Goal: Task Accomplishment & Management: Use online tool/utility

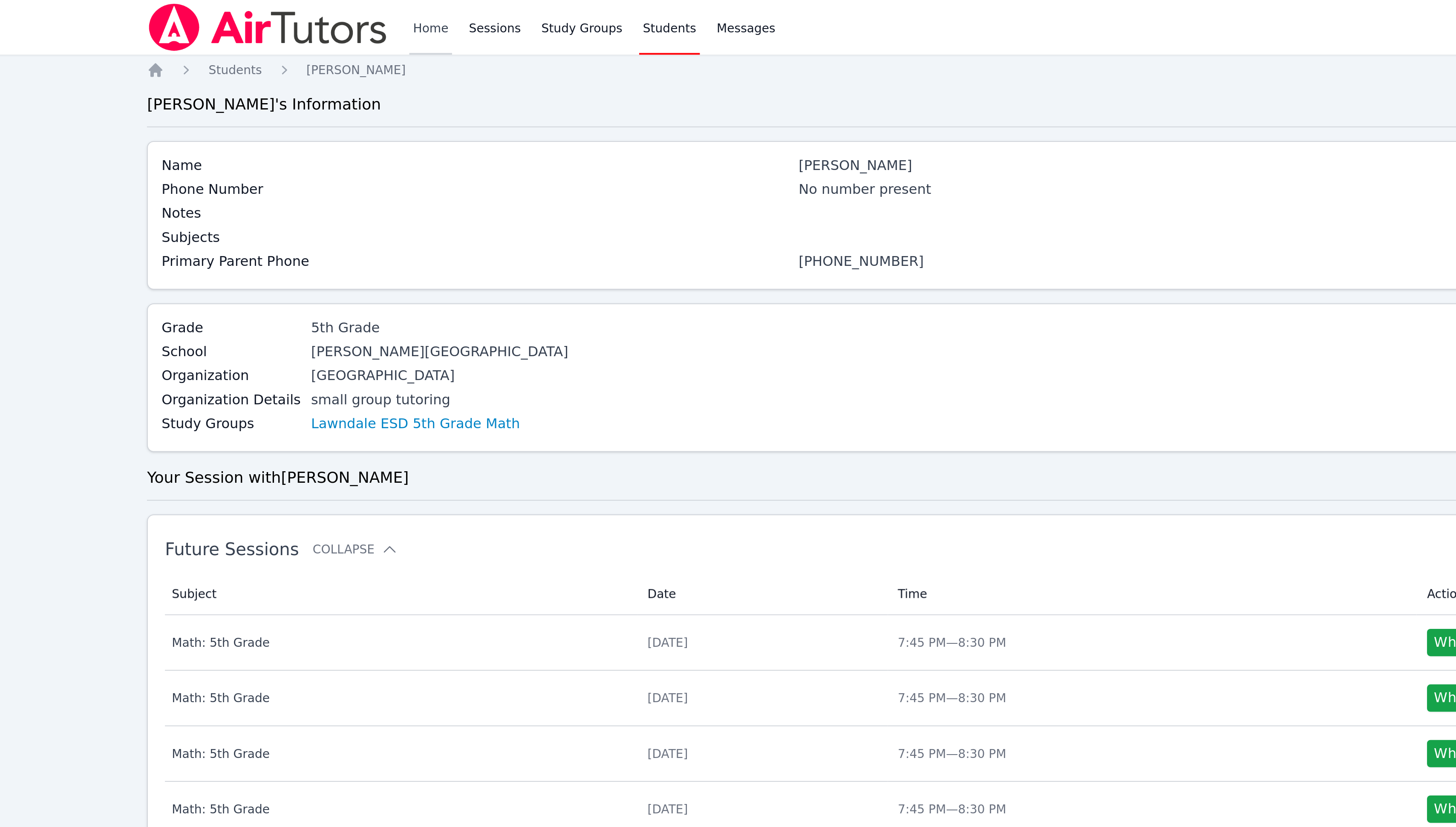
click at [327, 14] on link "Home" at bounding box center [323, 14] width 21 height 27
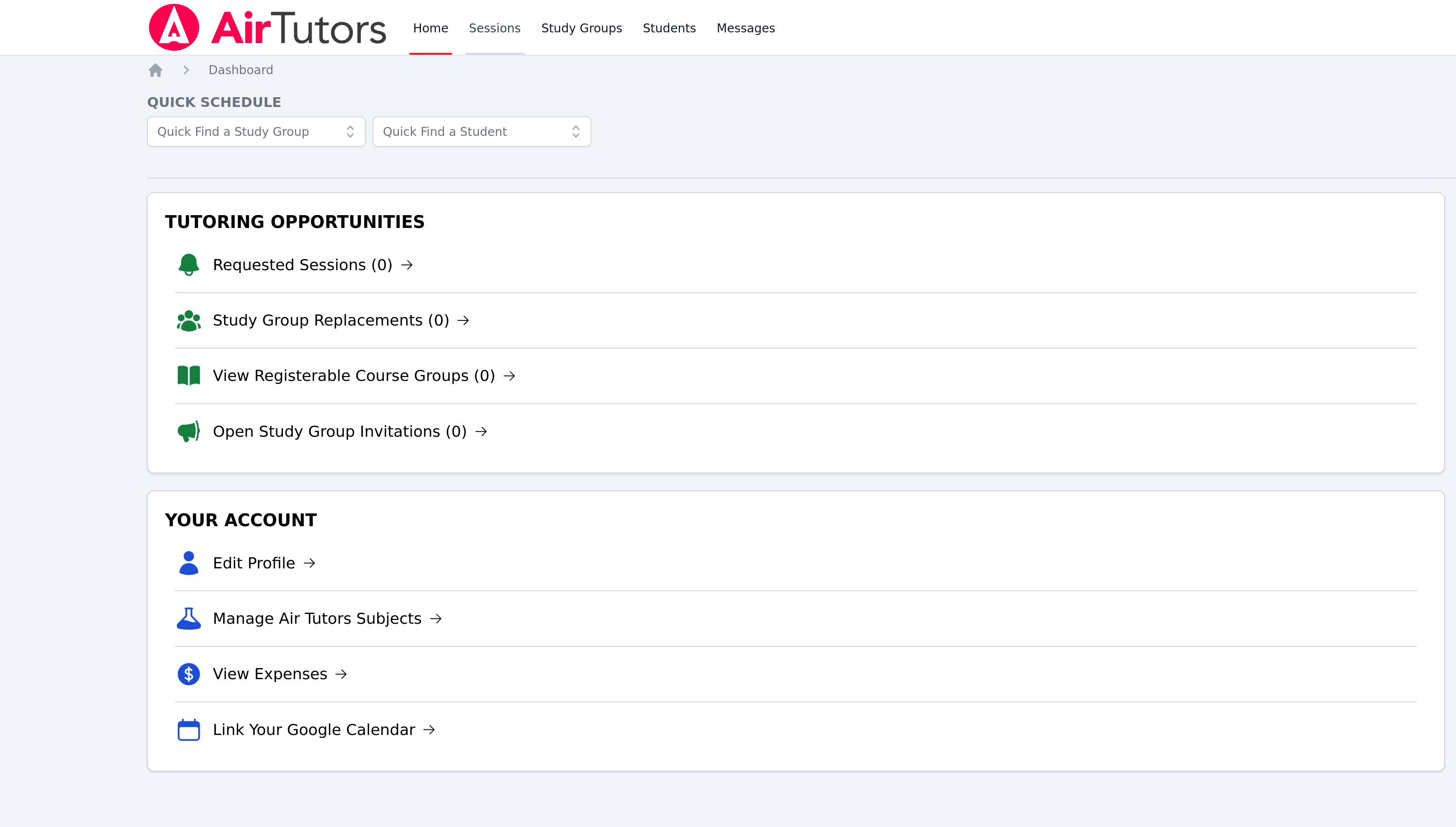
click at [349, 15] on link "Sessions" at bounding box center [356, 14] width 29 height 27
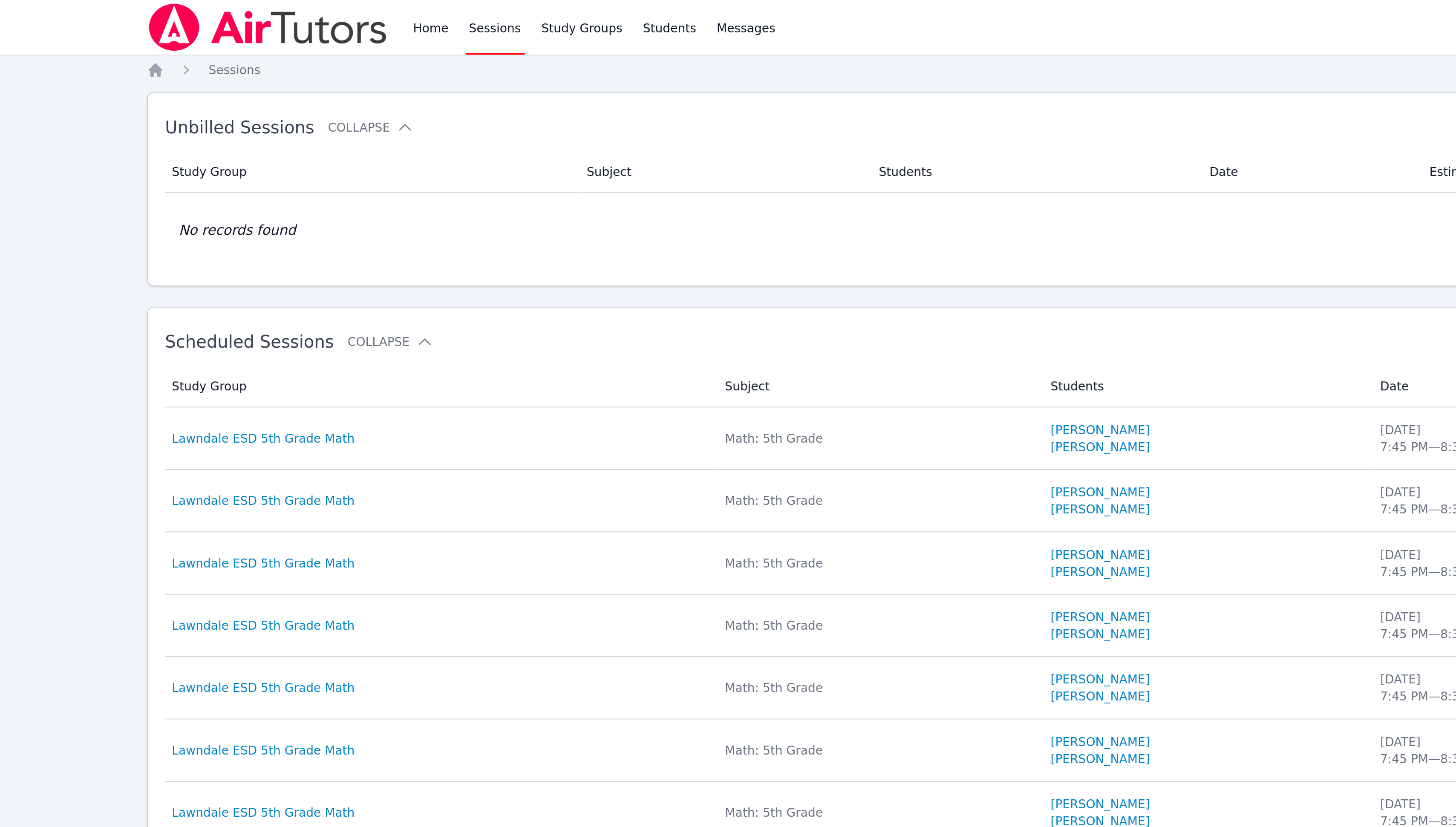
click at [357, 8] on link "Sessions" at bounding box center [356, 14] width 29 height 27
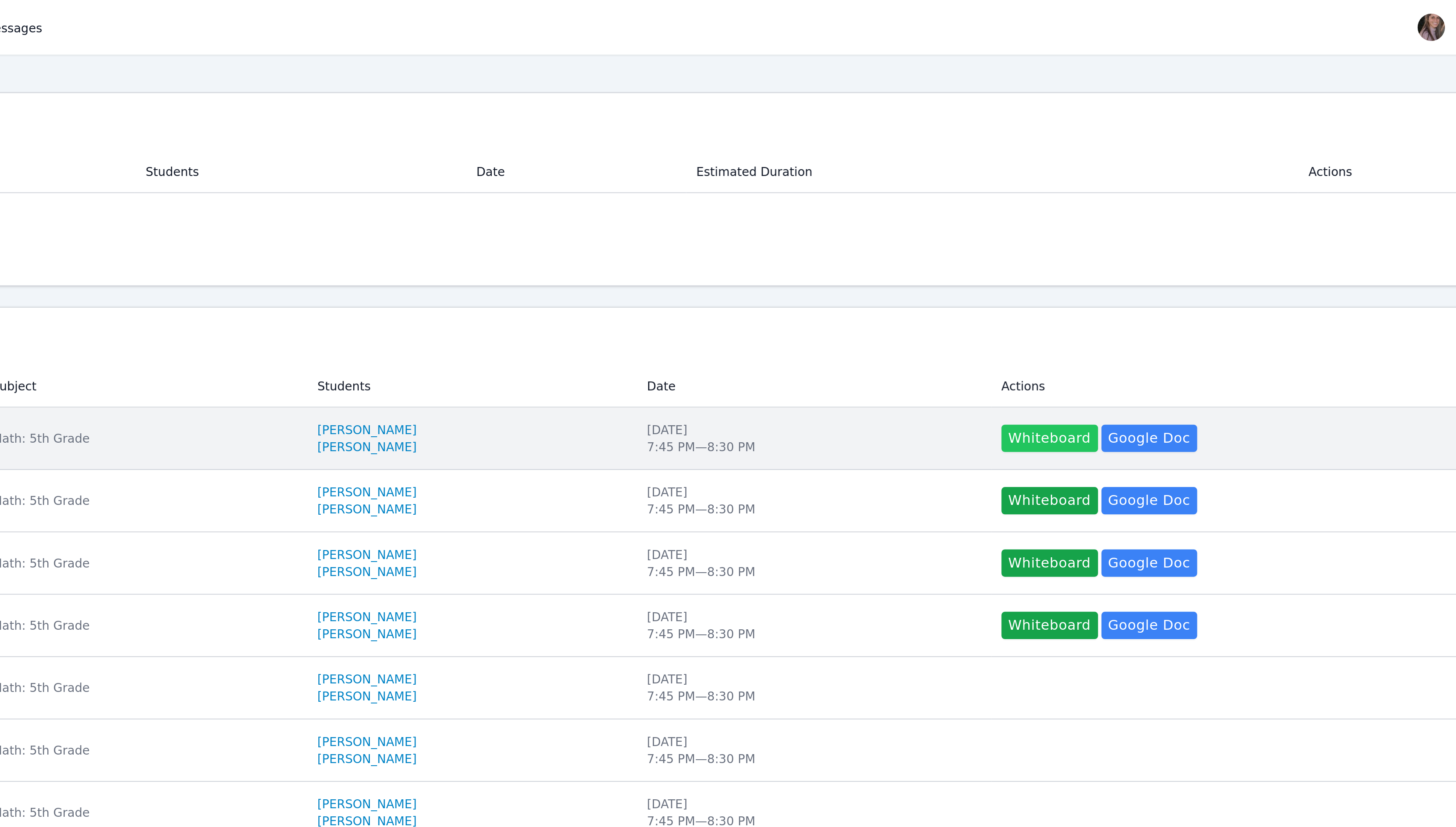
click at [1012, 219] on button "Whiteboard" at bounding box center [998, 219] width 48 height 14
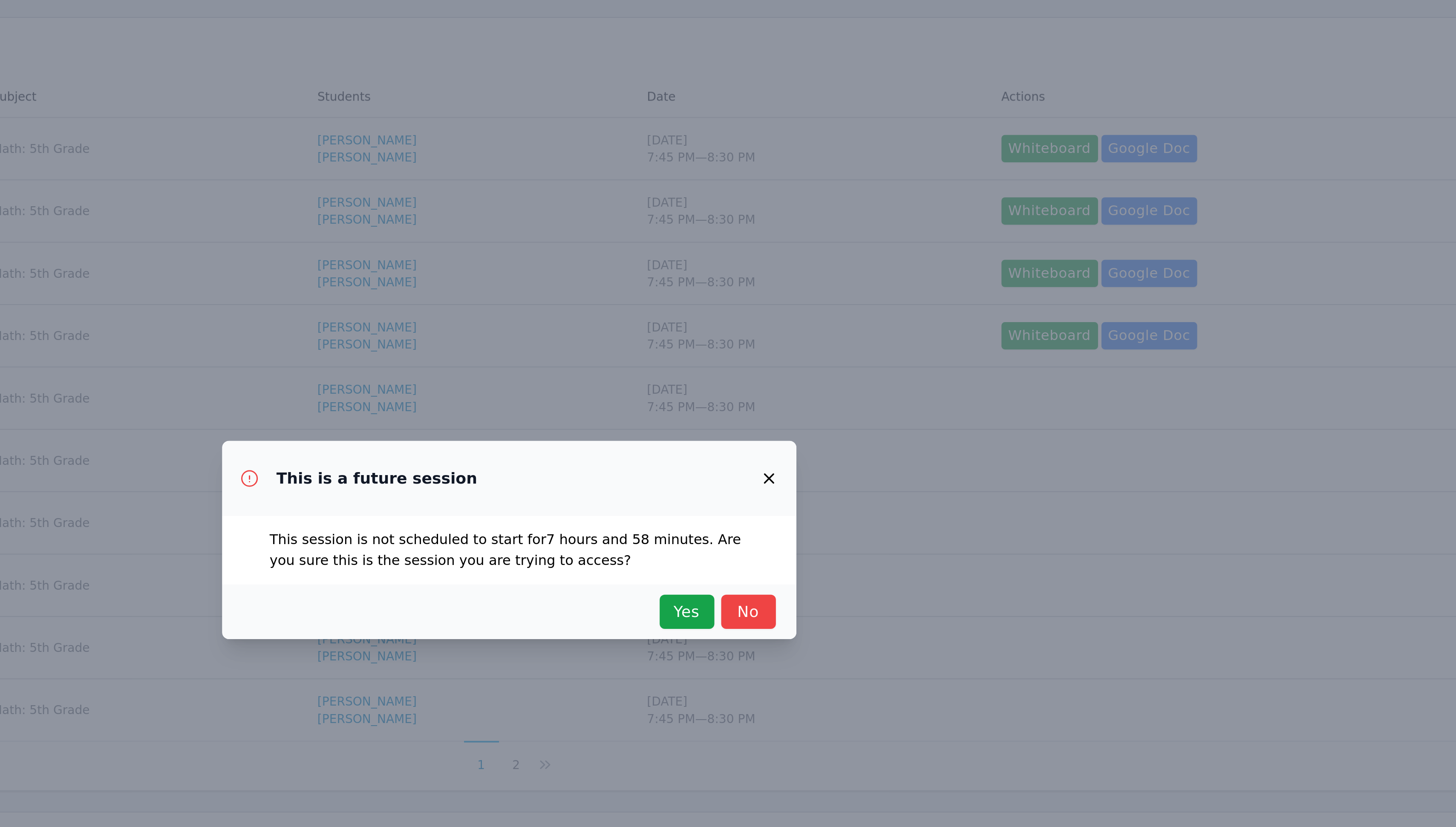
click at [899, 399] on div "This is a future session This session is not scheduled to start for 7 hours and…" at bounding box center [728, 413] width 1456 height 827
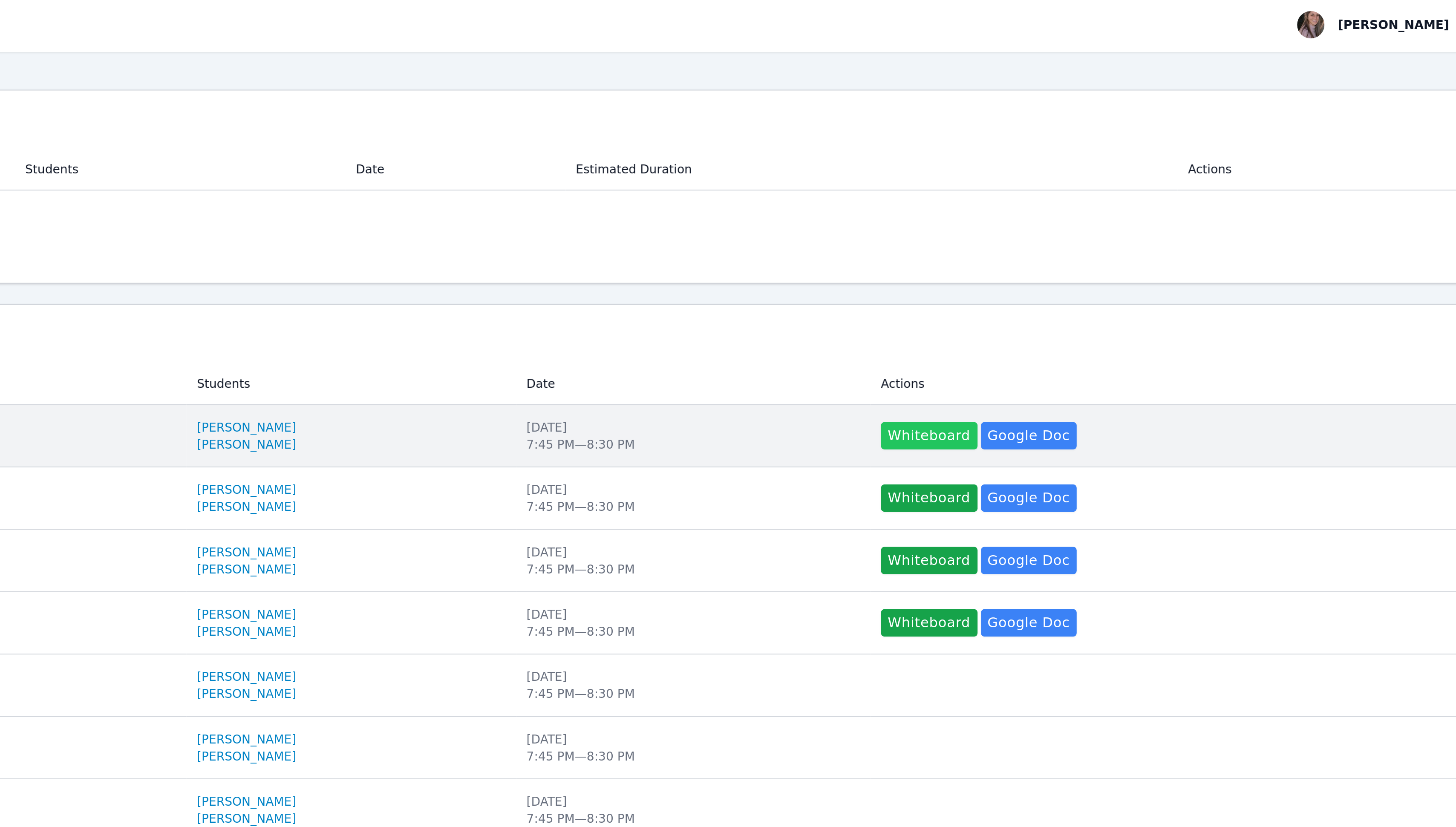
click at [993, 226] on button "Whiteboard" at bounding box center [998, 219] width 48 height 14
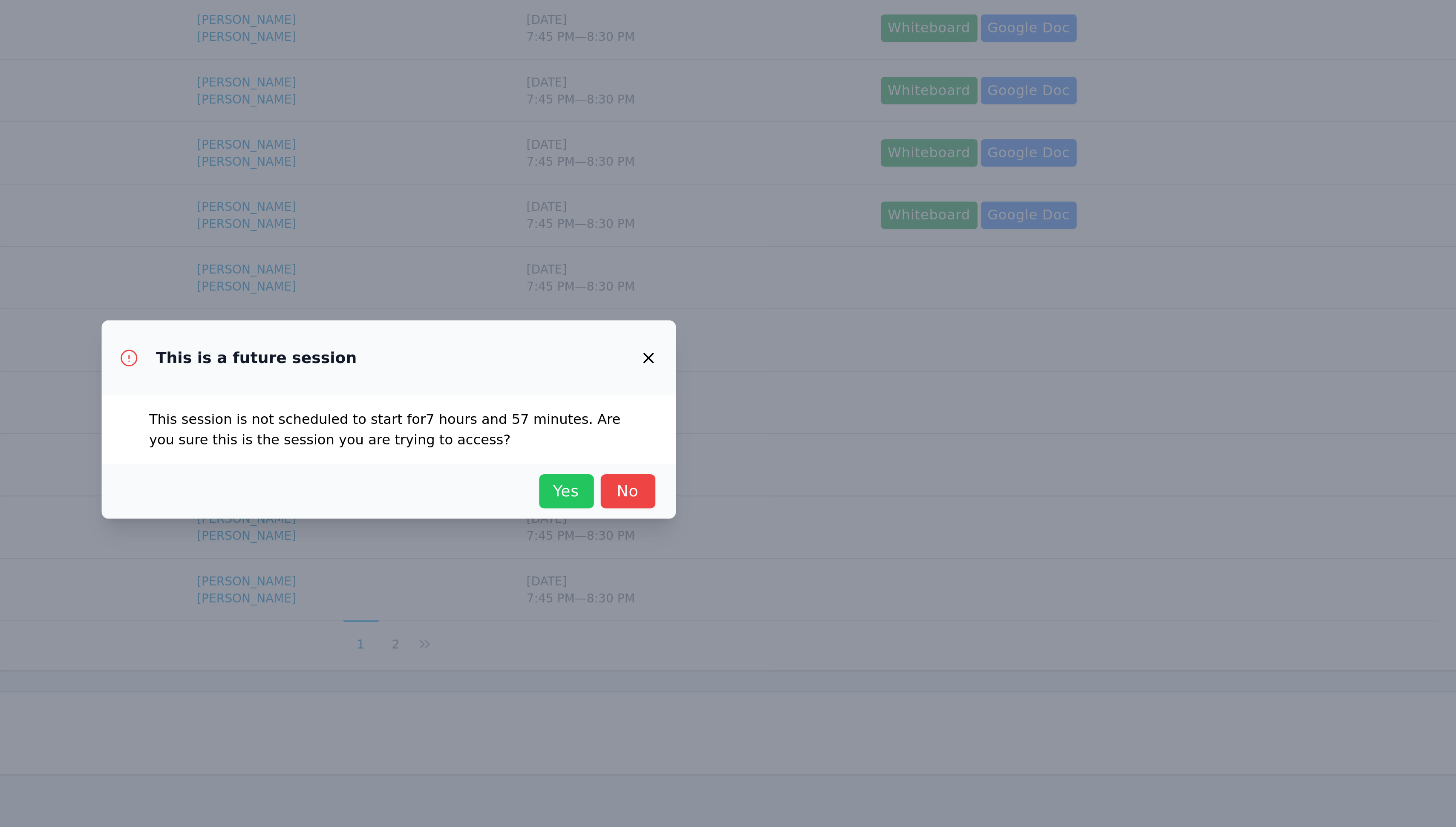
click at [812, 454] on span "Yes" at bounding box center [817, 449] width 19 height 12
